Goal: Task Accomplishment & Management: Manage account settings

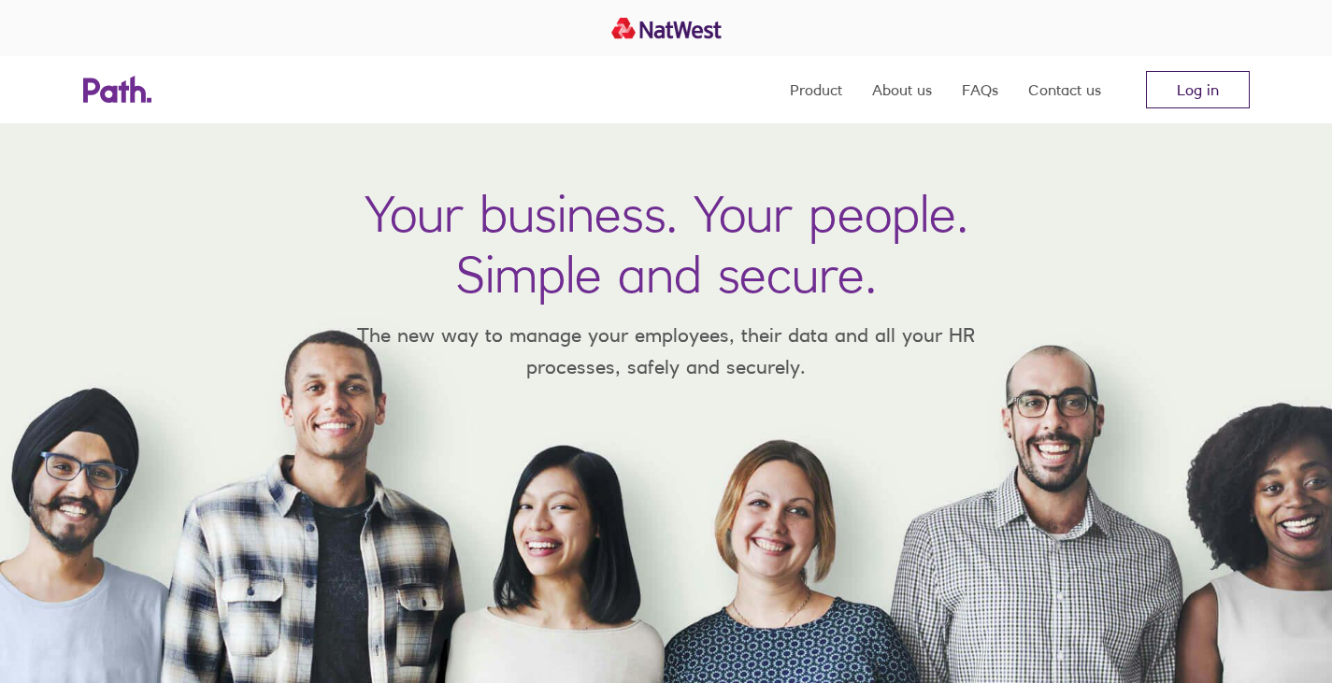
click at [1190, 87] on nav "Product About us FAQs Contact us Log in" at bounding box center [1020, 89] width 460 height 67
click at [1190, 87] on link "Log in" at bounding box center [1198, 89] width 104 height 37
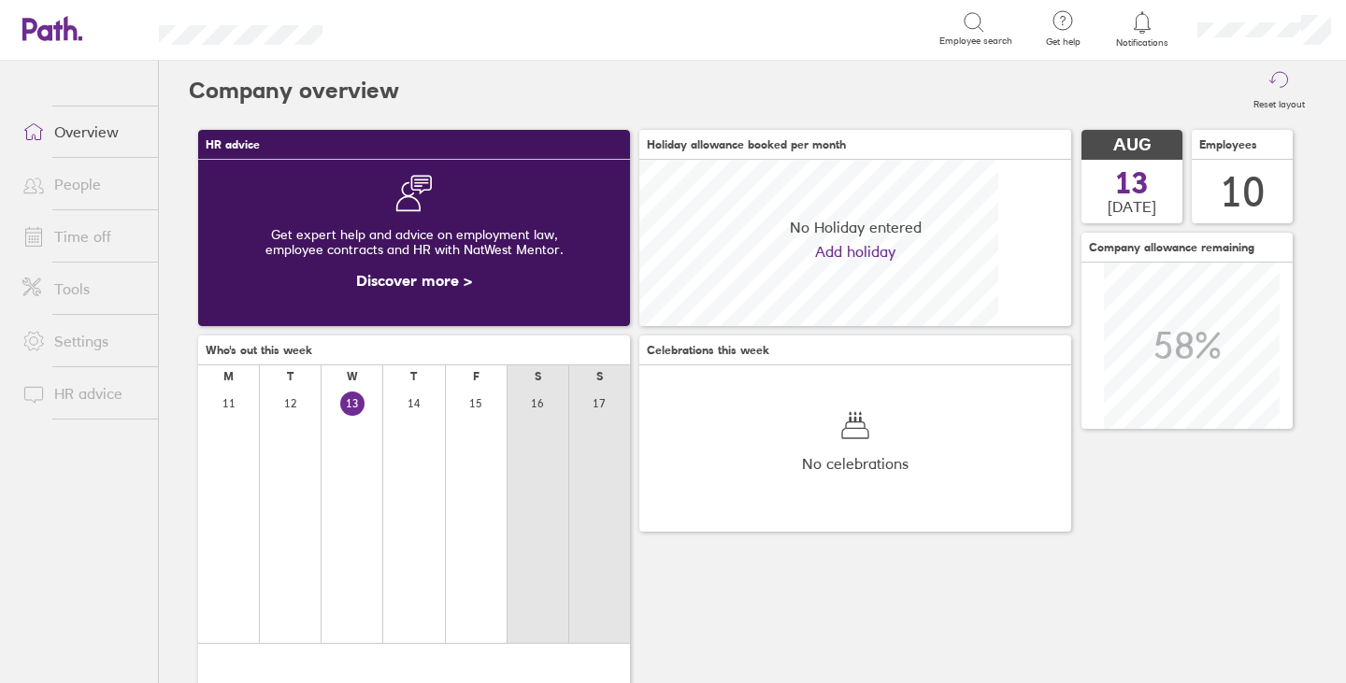
scroll to position [166, 432]
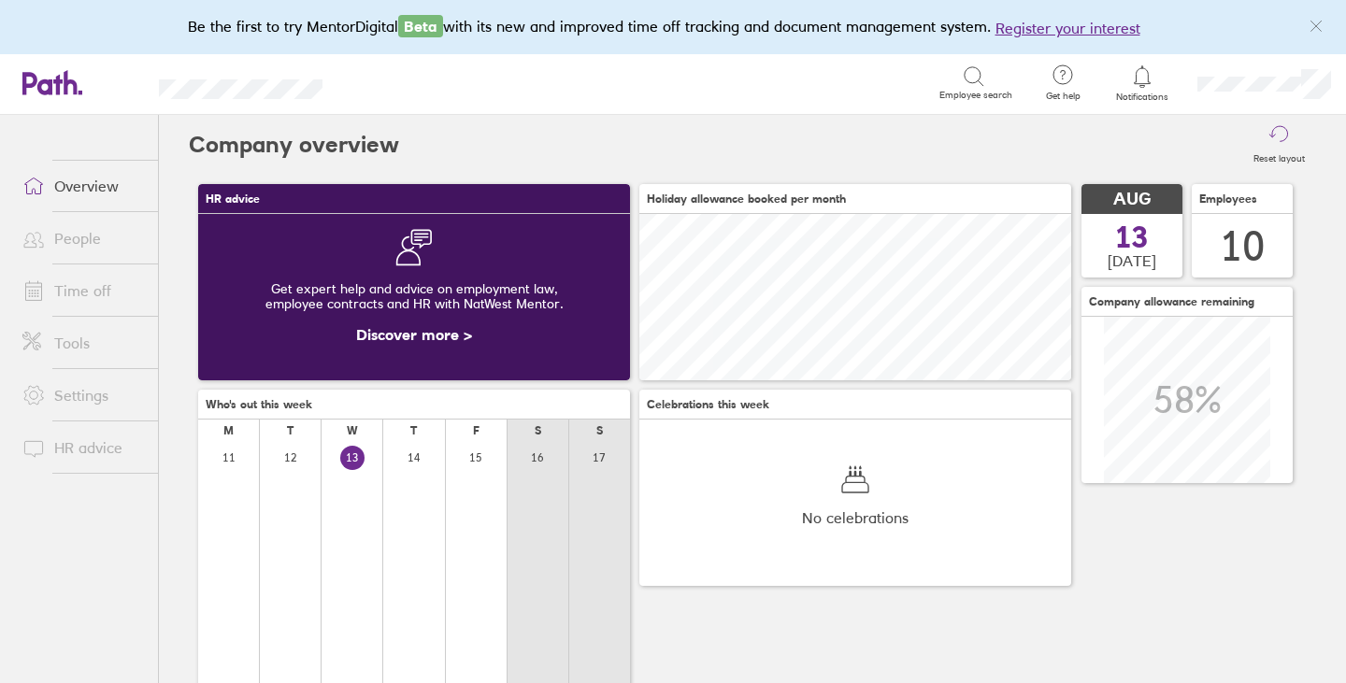
click at [92, 246] on link "People" at bounding box center [82, 238] width 150 height 37
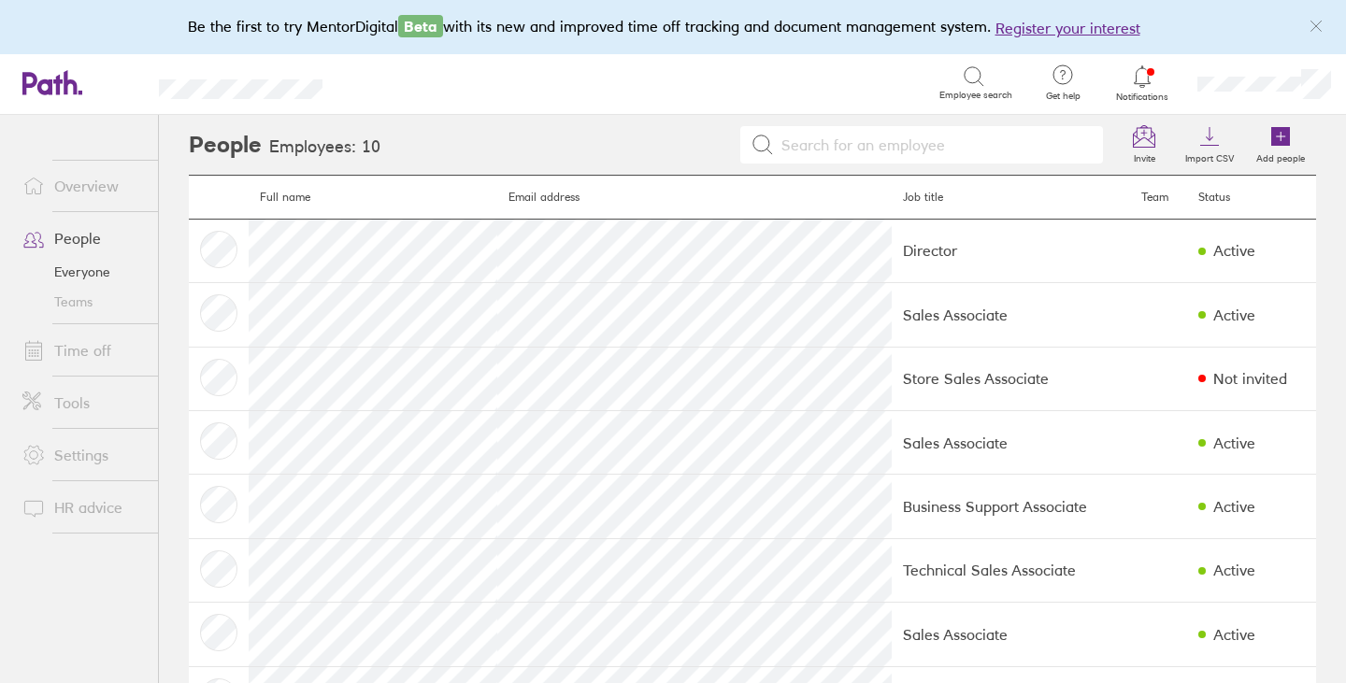
click at [76, 353] on link "Time off" at bounding box center [82, 350] width 150 height 37
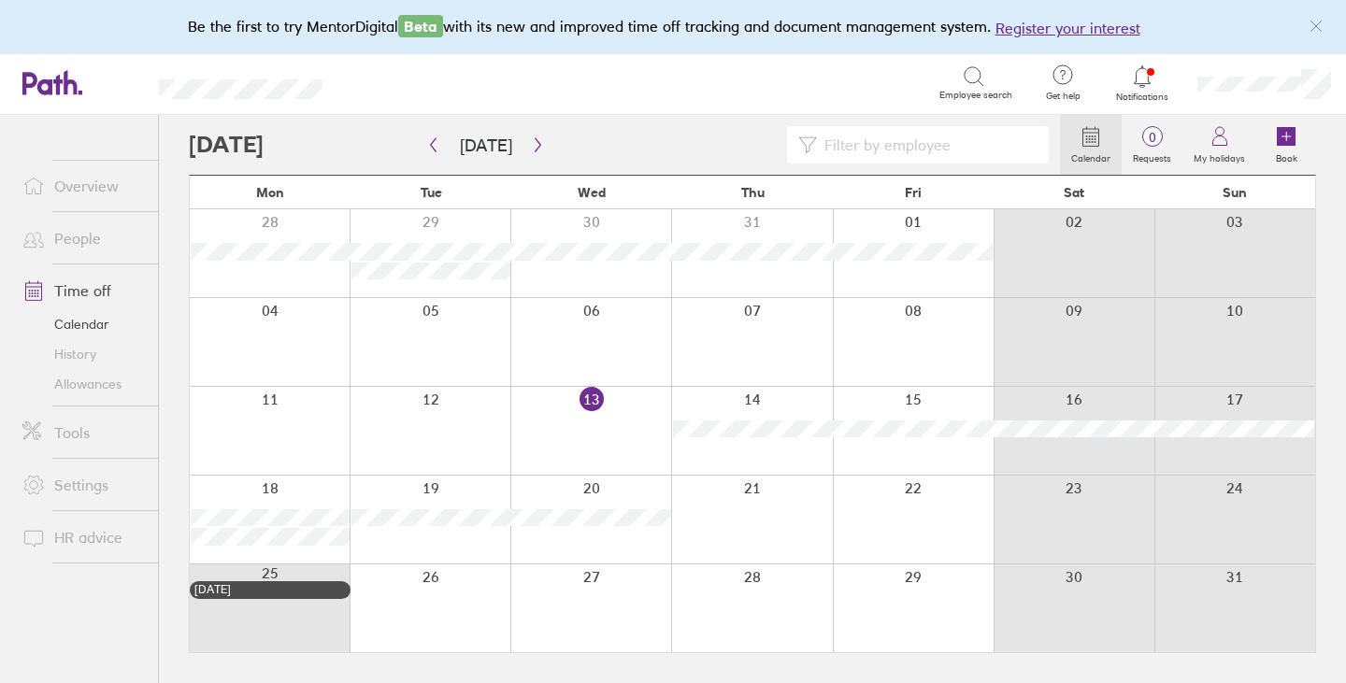
click at [88, 382] on link "Allowances" at bounding box center [82, 384] width 150 height 30
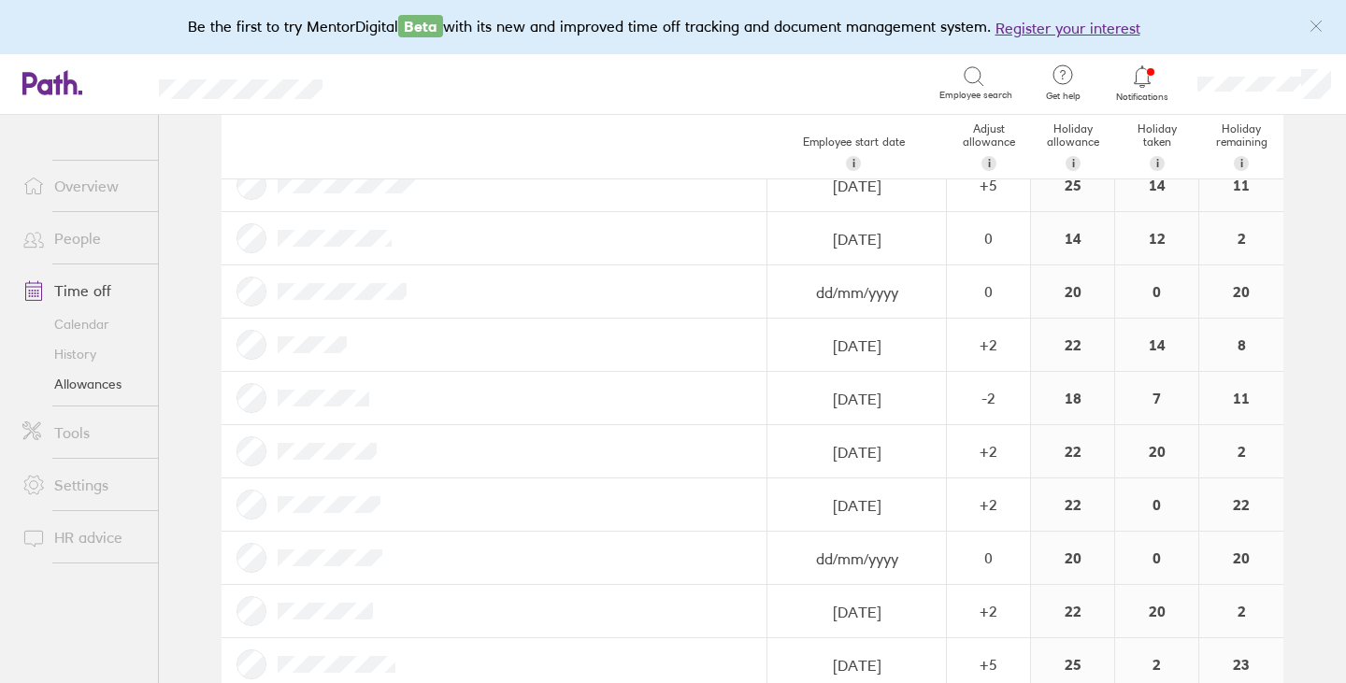
scroll to position [157, 0]
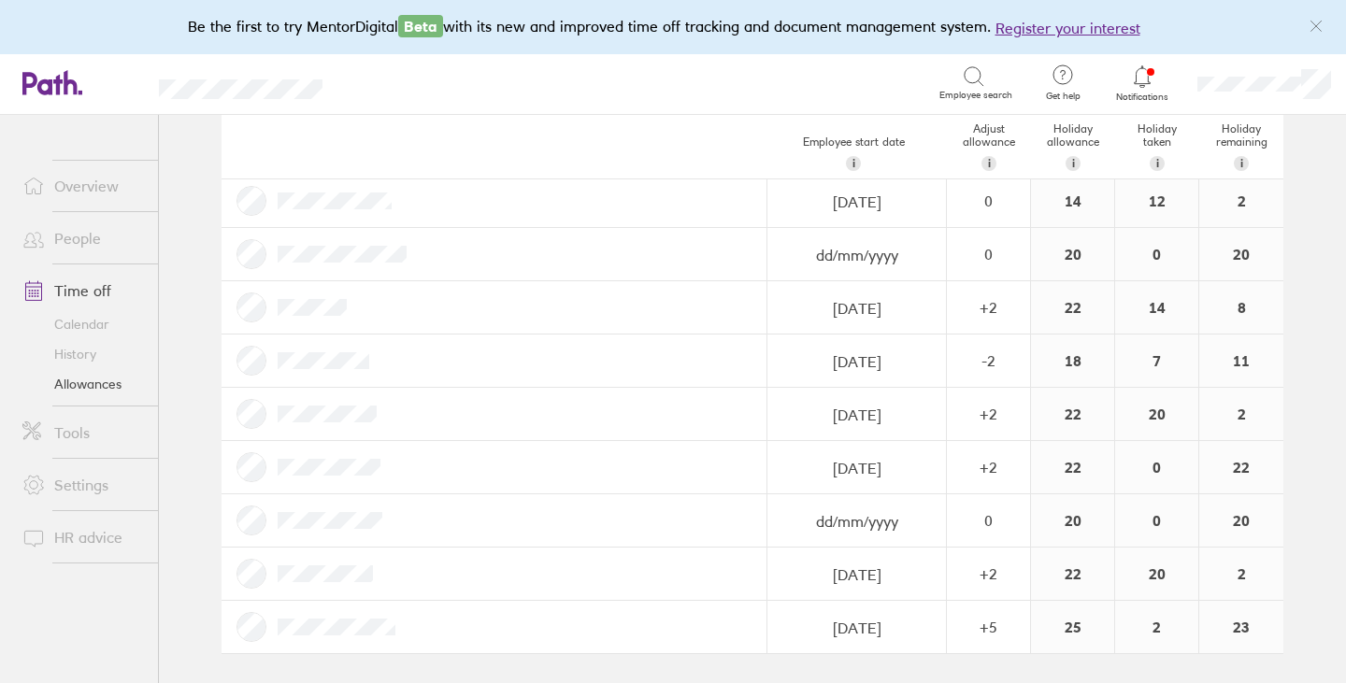
click at [328, 403] on div at bounding box center [495, 414] width 546 height 52
click at [94, 179] on link "Overview" at bounding box center [82, 185] width 150 height 37
